Goal: Task Accomplishment & Management: Use online tool/utility

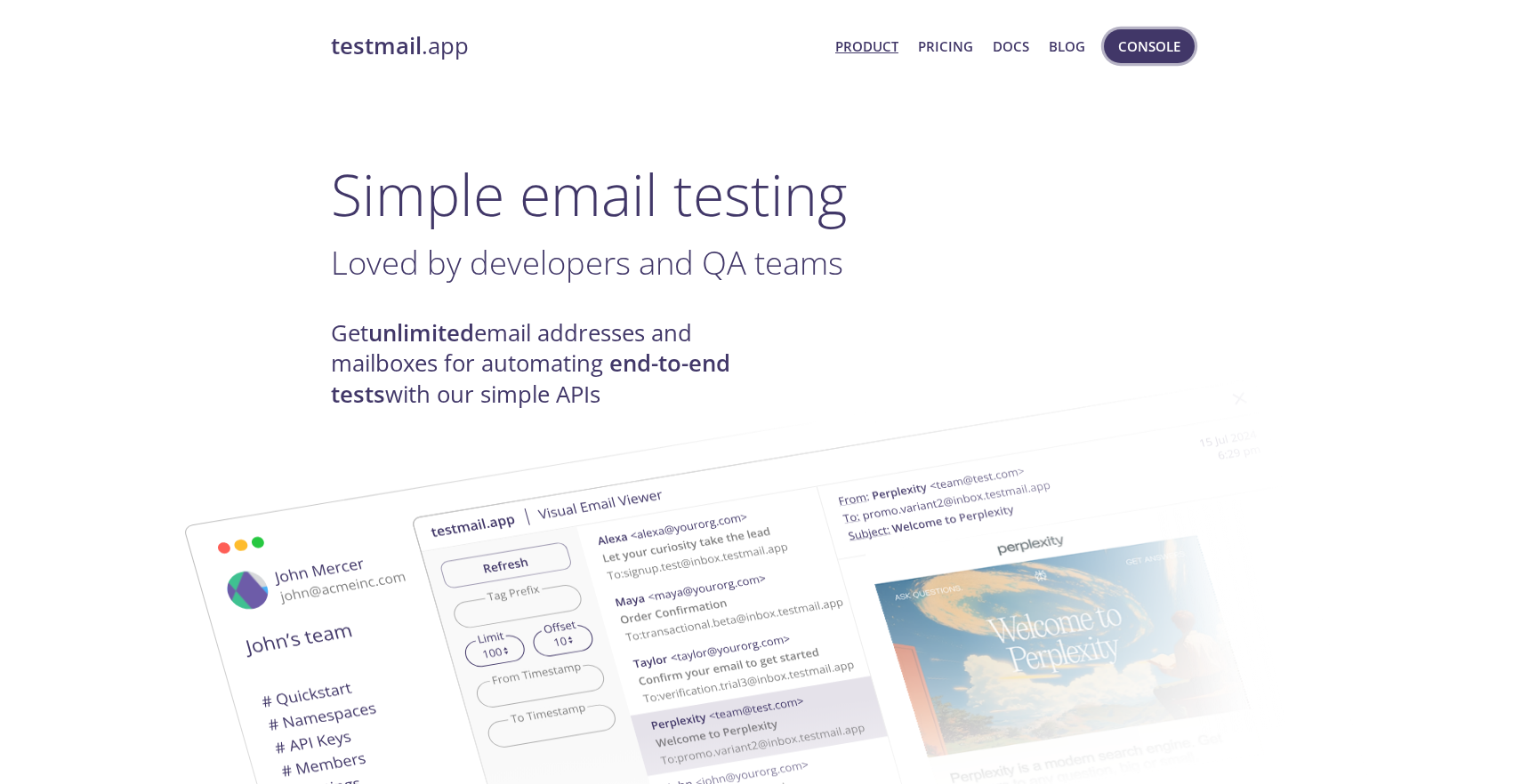
click at [1142, 45] on span "Console" at bounding box center [1148, 45] width 62 height 23
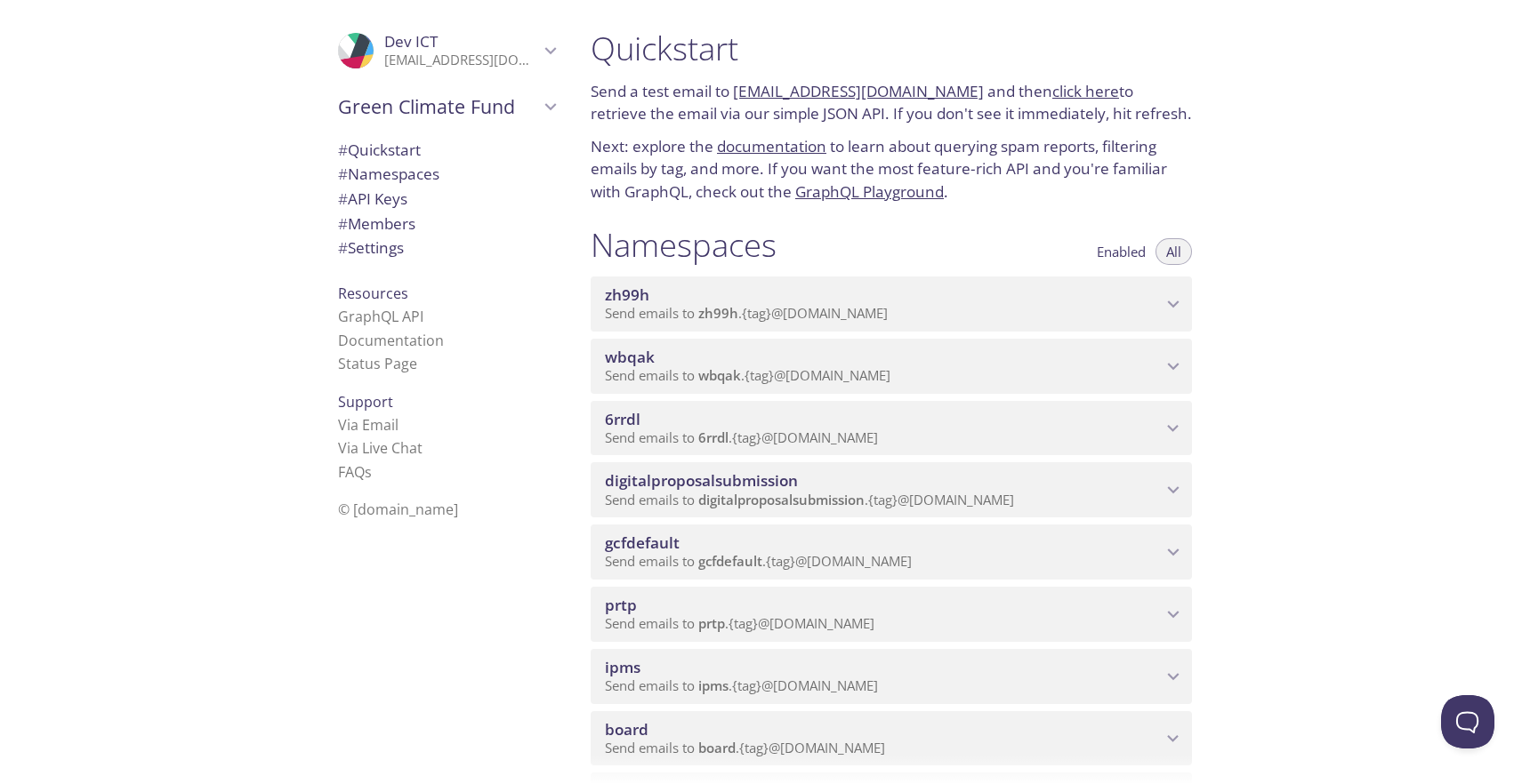
click at [682, 491] on span "digitalproposalsubmission" at bounding box center [702, 481] width 193 height 20
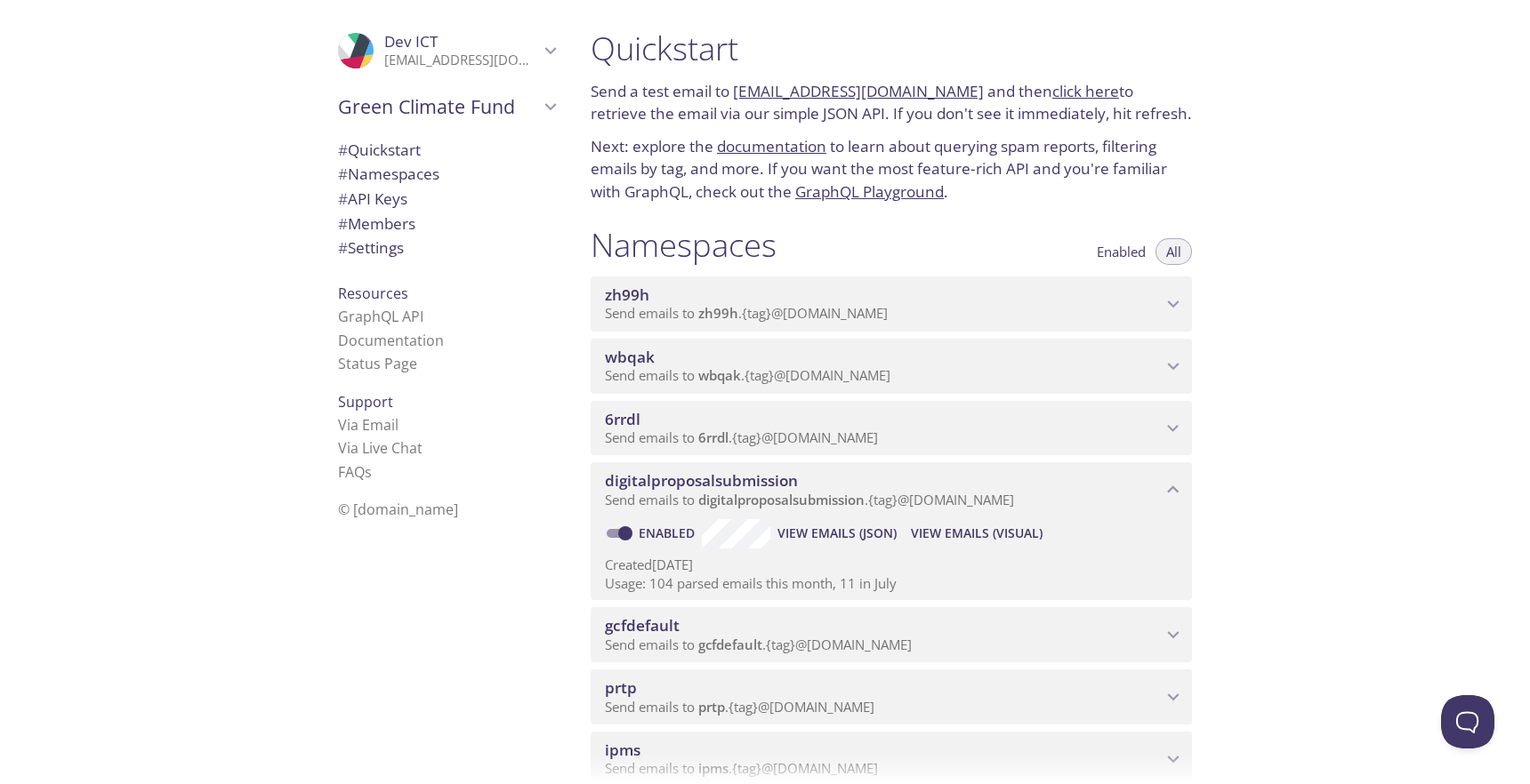
click at [945, 544] on span "View Emails (Visual)" at bounding box center [977, 533] width 132 height 21
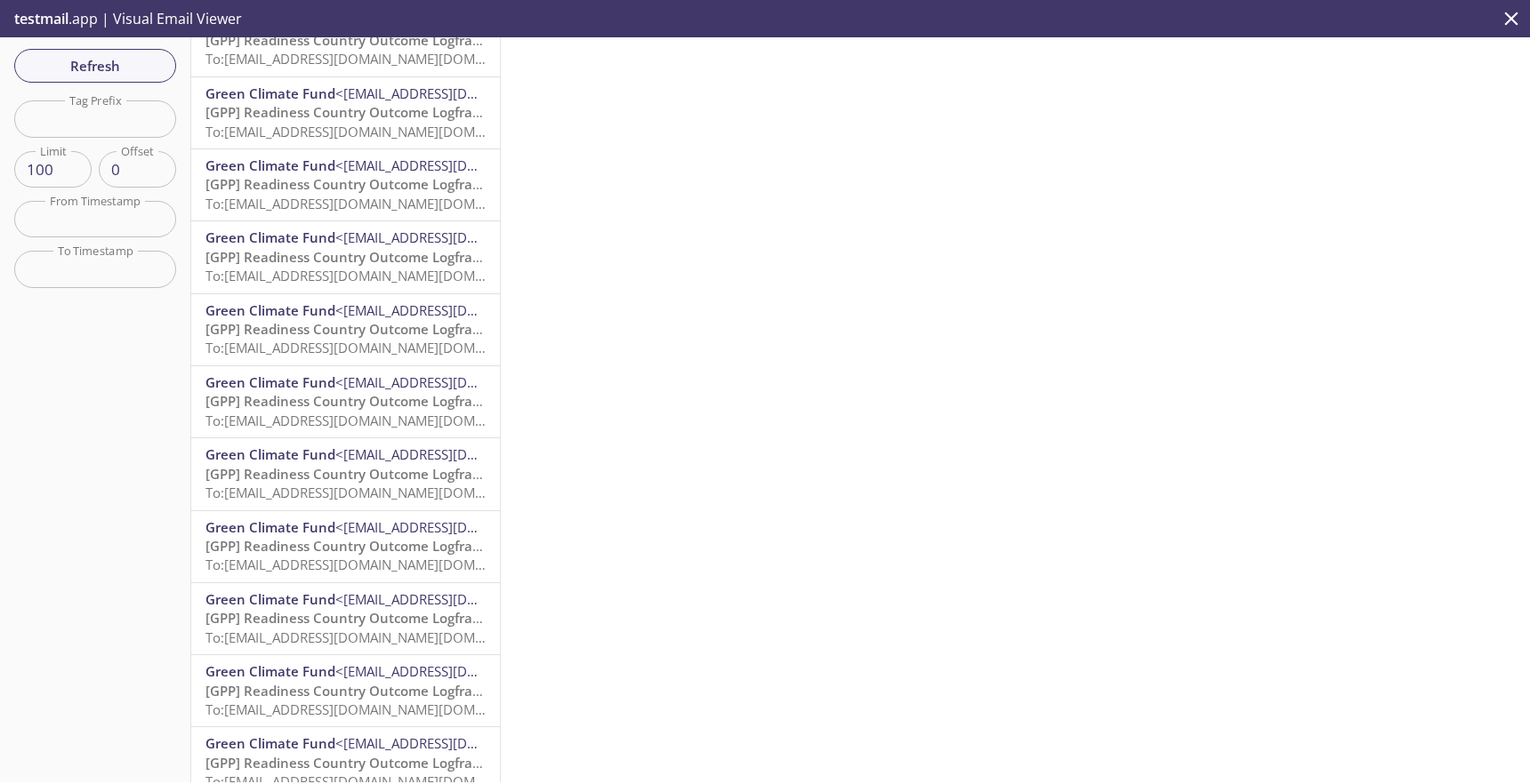
scroll to position [3579, 0]
click at [324, 338] on span "To: [EMAIL_ADDRESS][DOMAIN_NAME][DOMAIN_NAME]" at bounding box center [374, 342] width 338 height 18
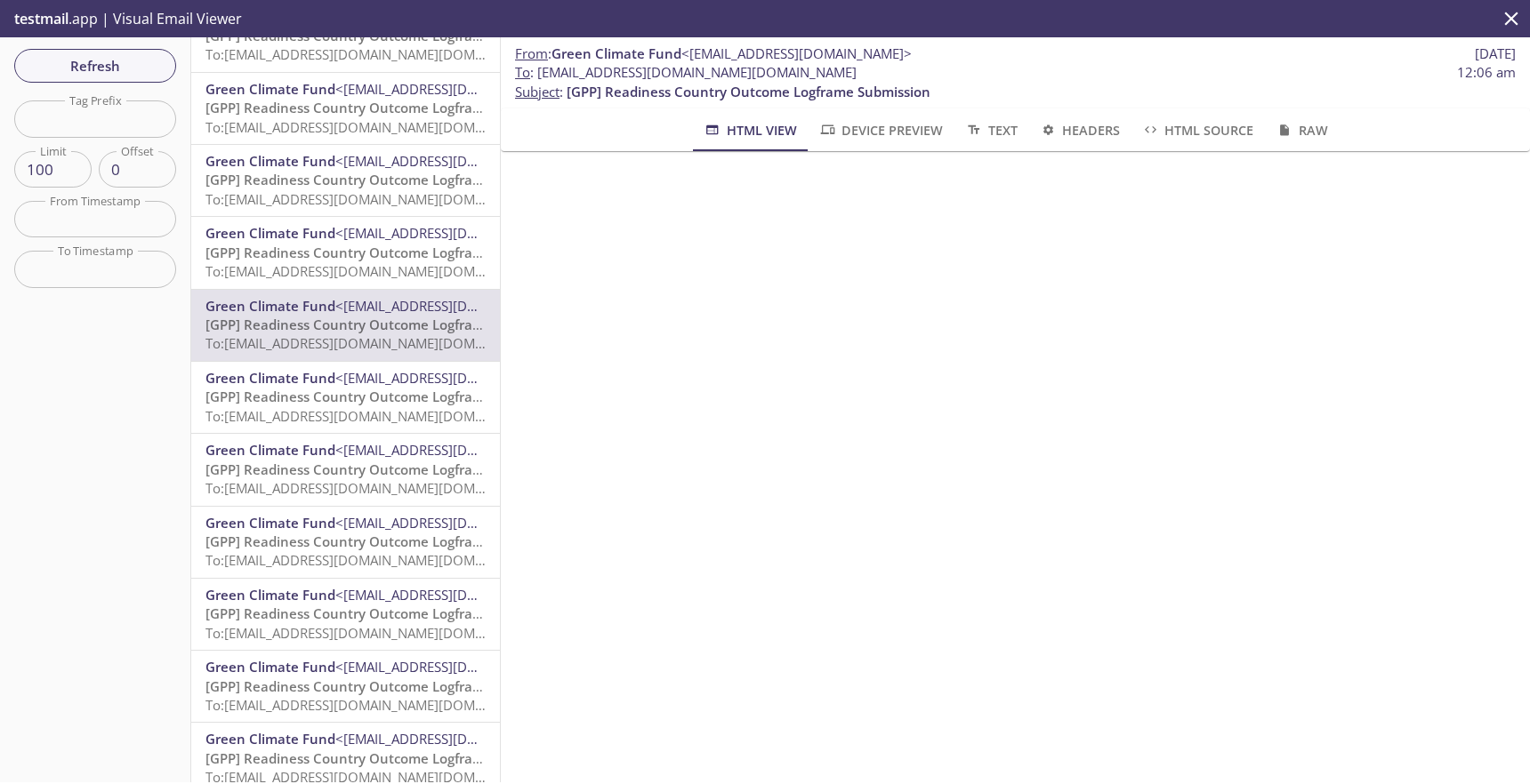
scroll to position [29, 0]
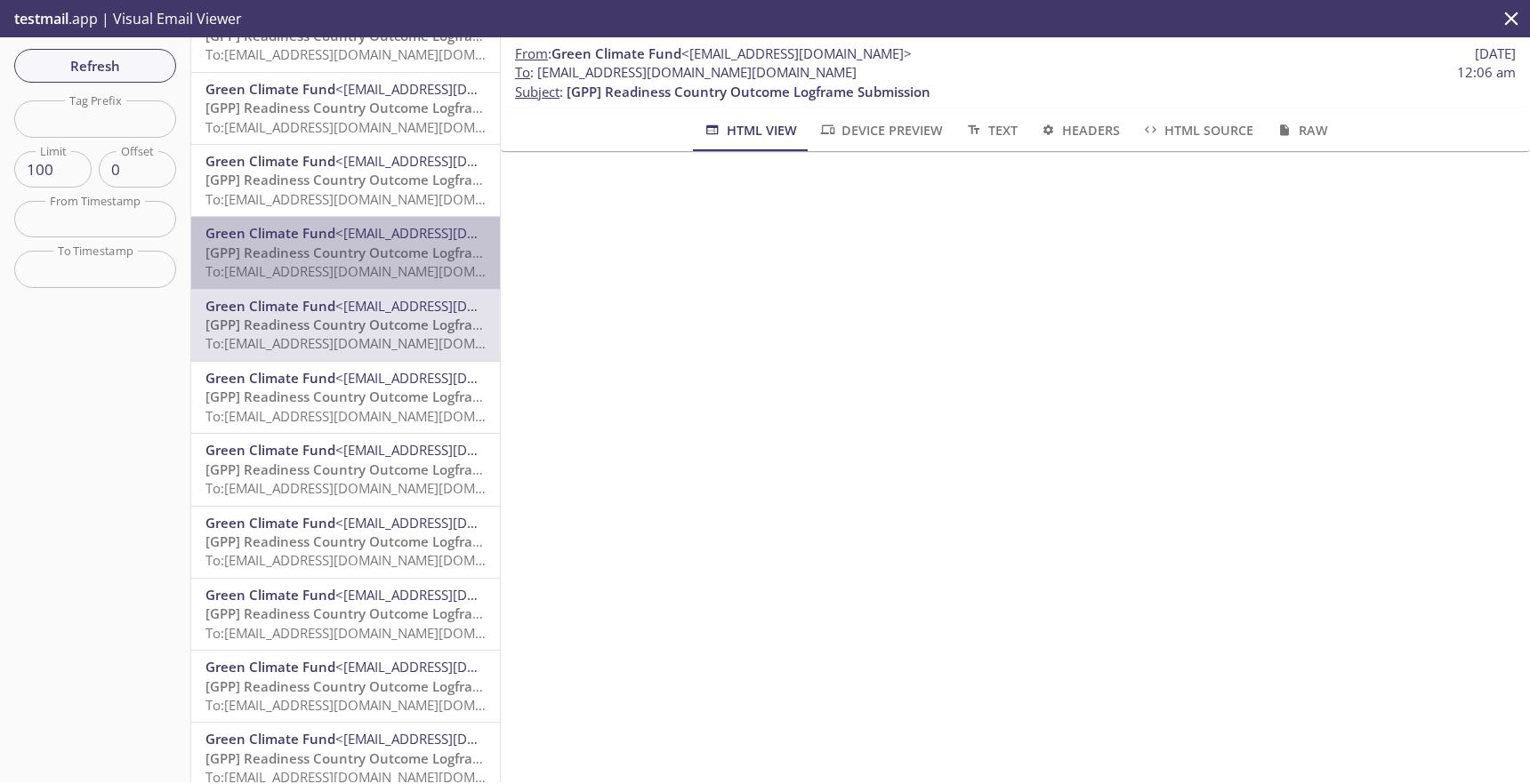
click at [288, 249] on span "[GPP] Readiness Country Outcome Logframe Submission" at bounding box center [387, 252] width 364 height 18
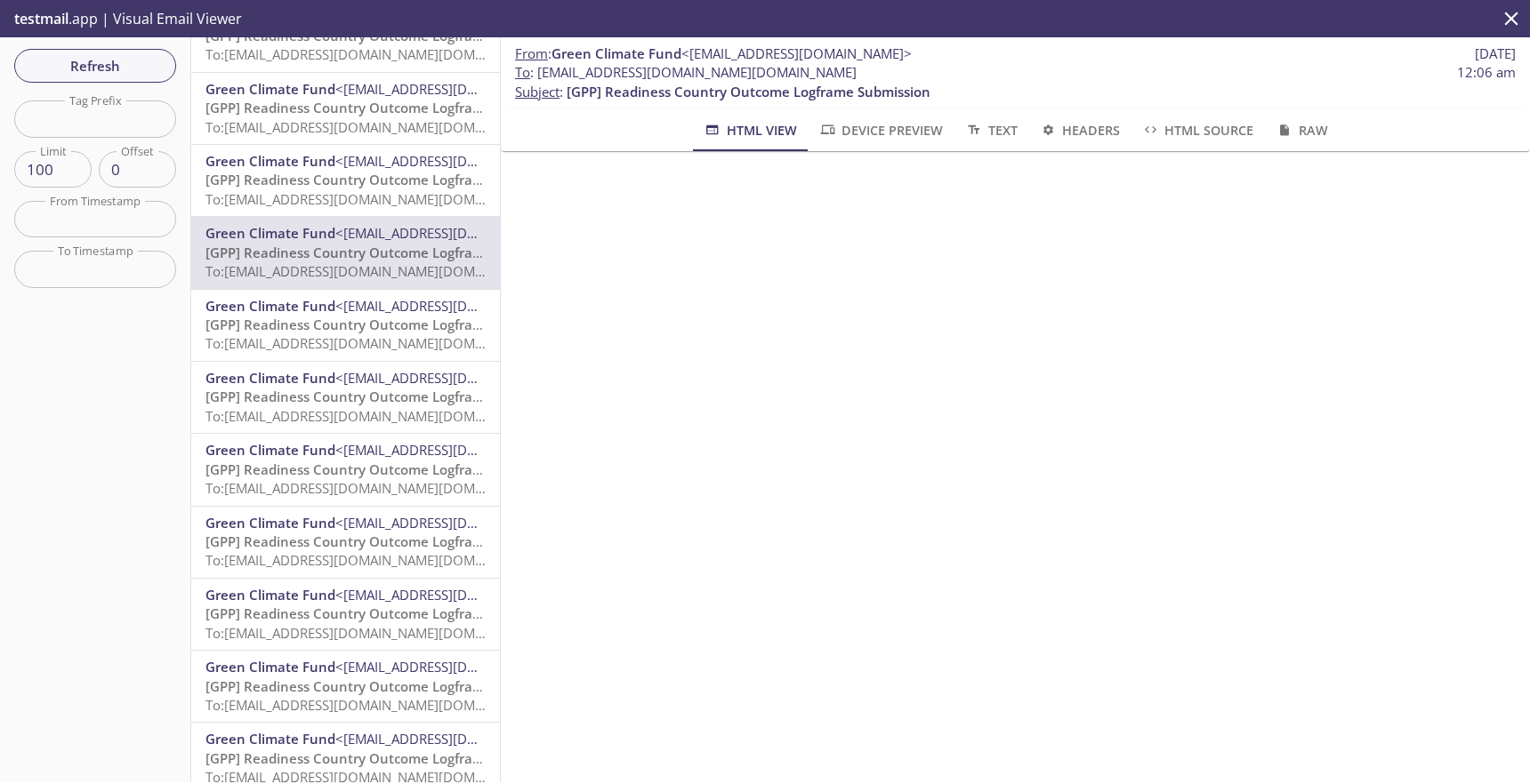
click at [292, 179] on span "[GPP] Readiness Country Outcome Logframe Submission" at bounding box center [387, 179] width 364 height 18
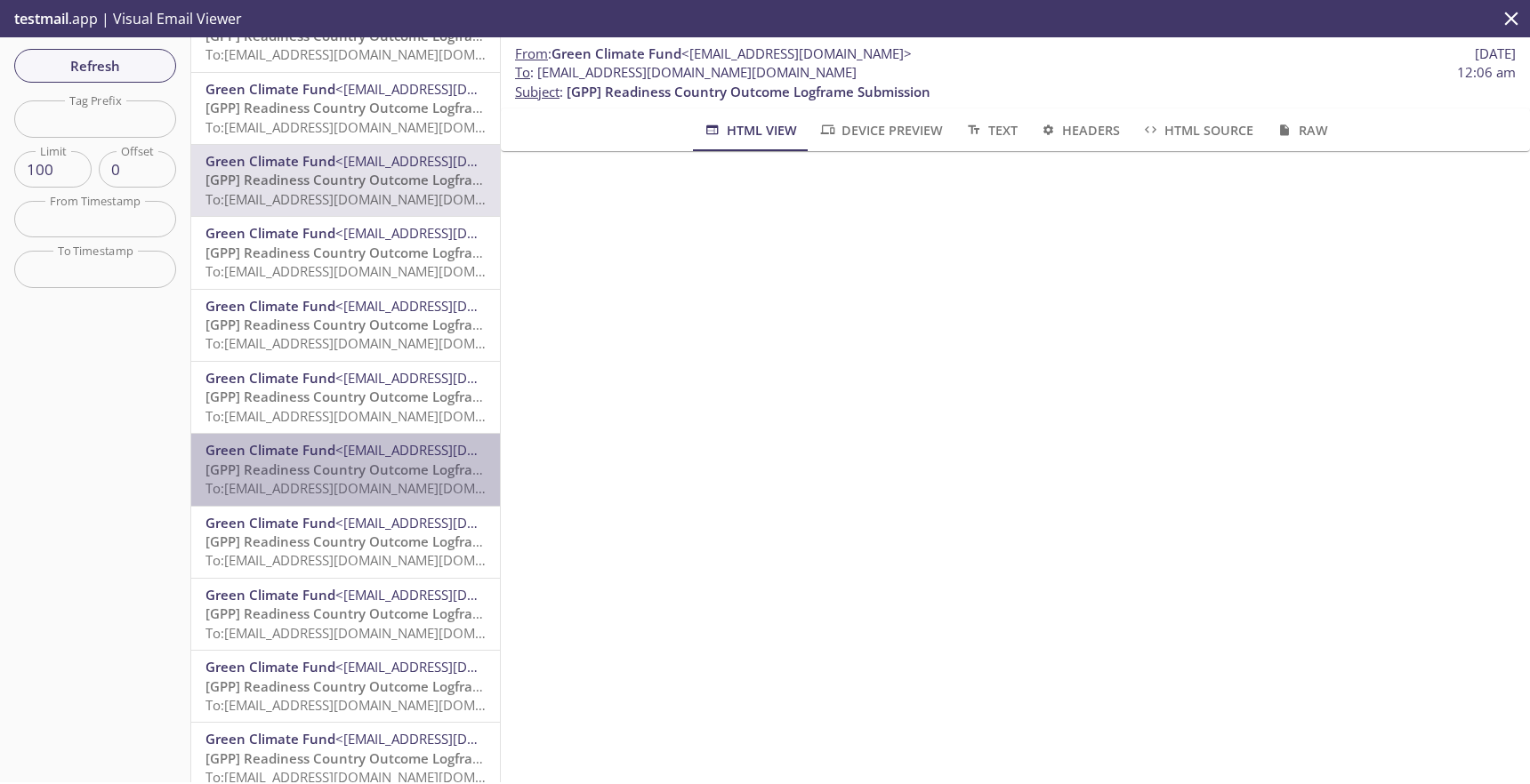
click at [268, 448] on span "Green Climate Fund" at bounding box center [270, 449] width 130 height 18
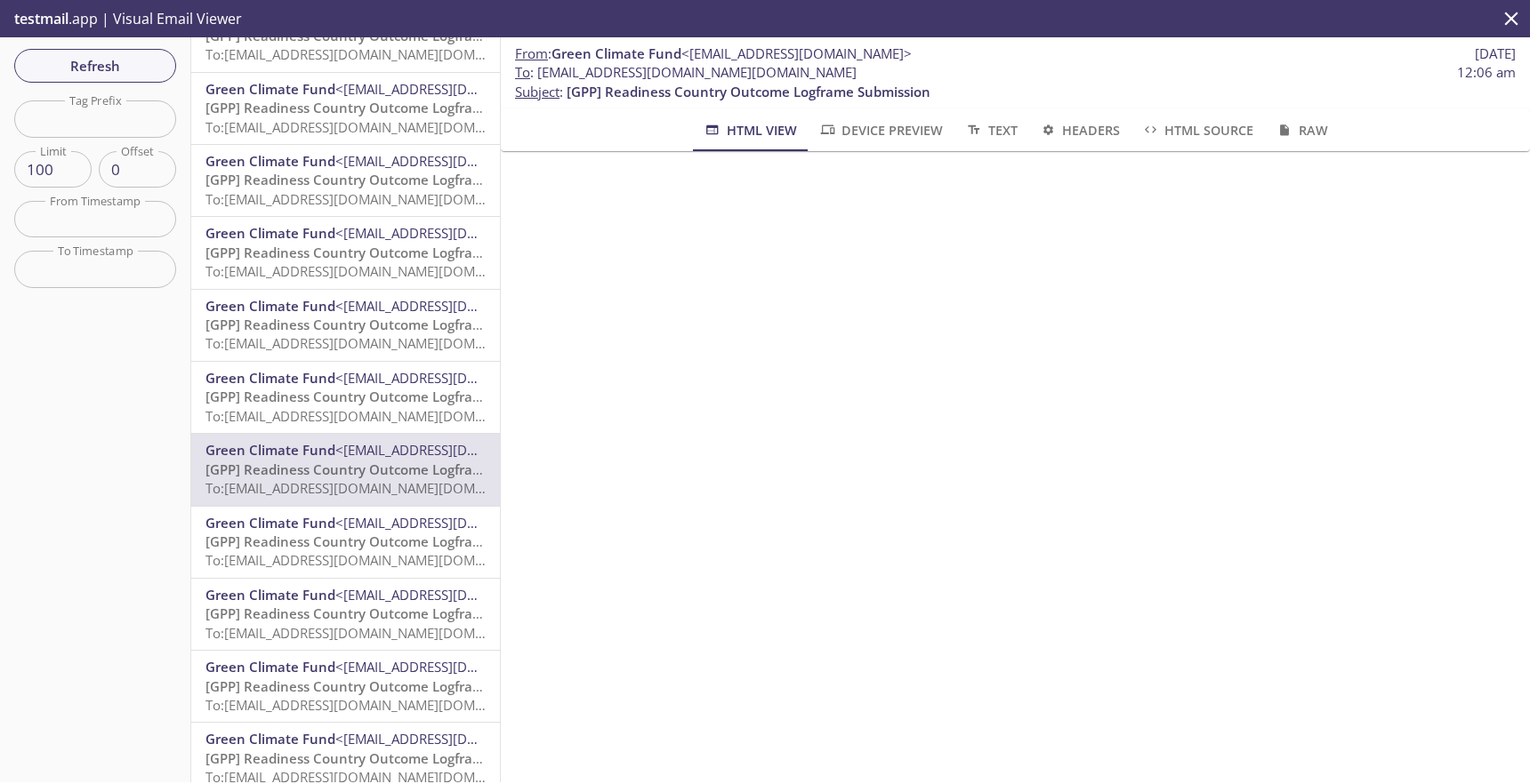
click at [262, 595] on span "Green Climate Fund" at bounding box center [270, 594] width 130 height 18
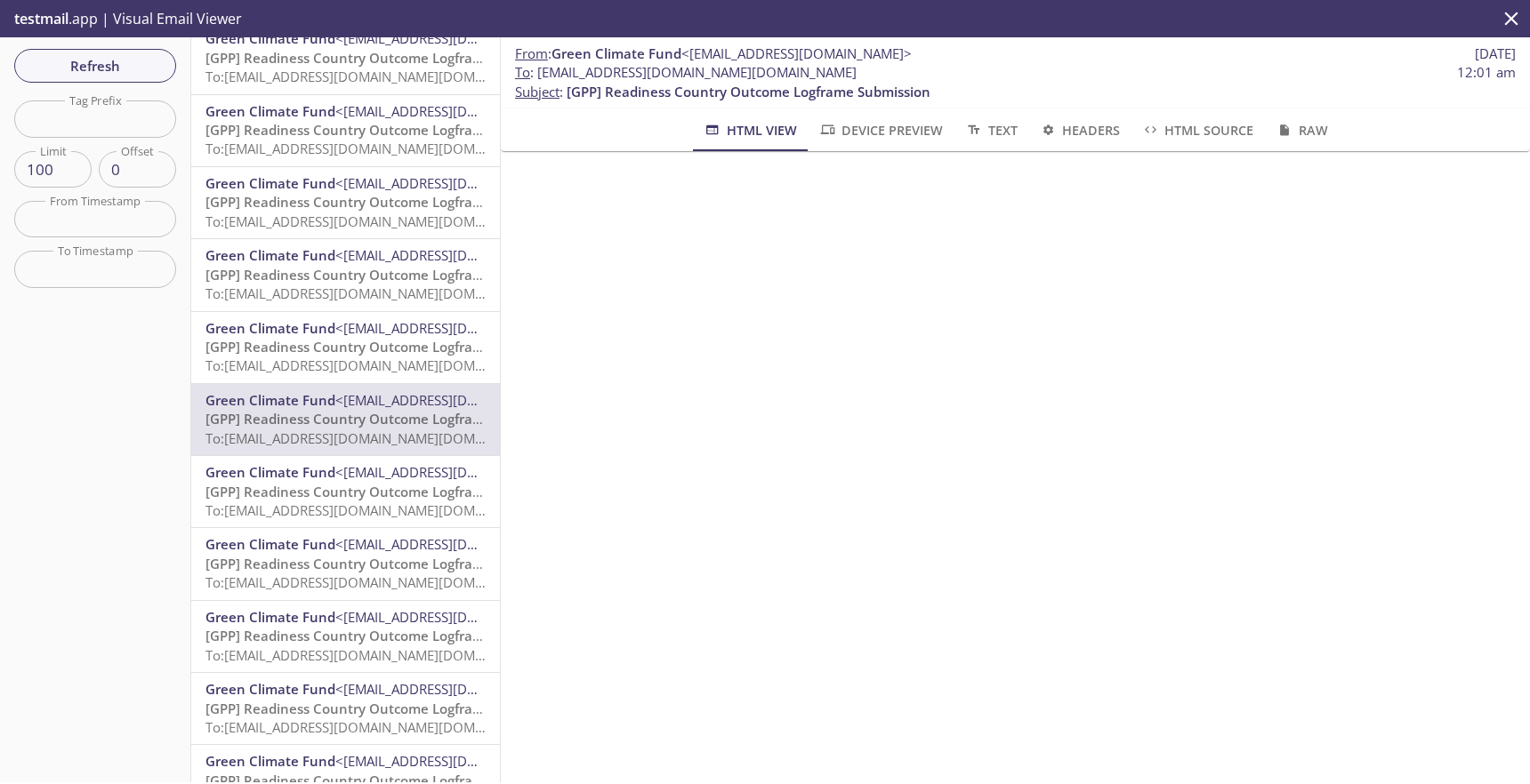
scroll to position [3776, 0]
